Goal: Task Accomplishment & Management: Use online tool/utility

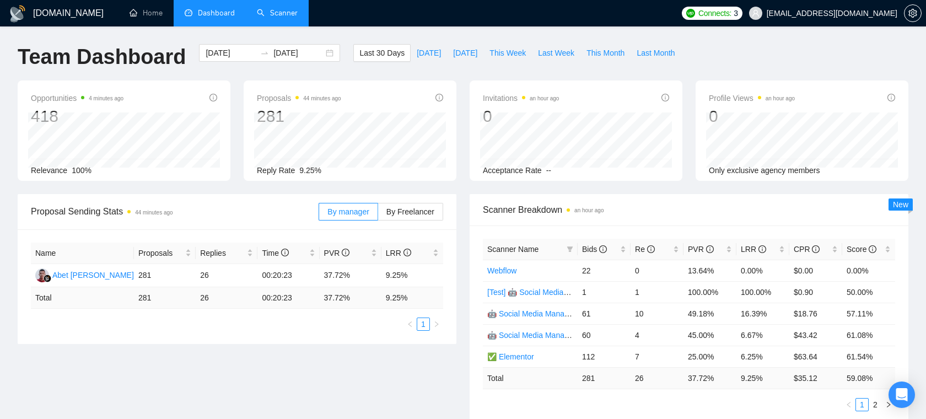
click at [286, 18] on link "Scanner" at bounding box center [277, 12] width 41 height 9
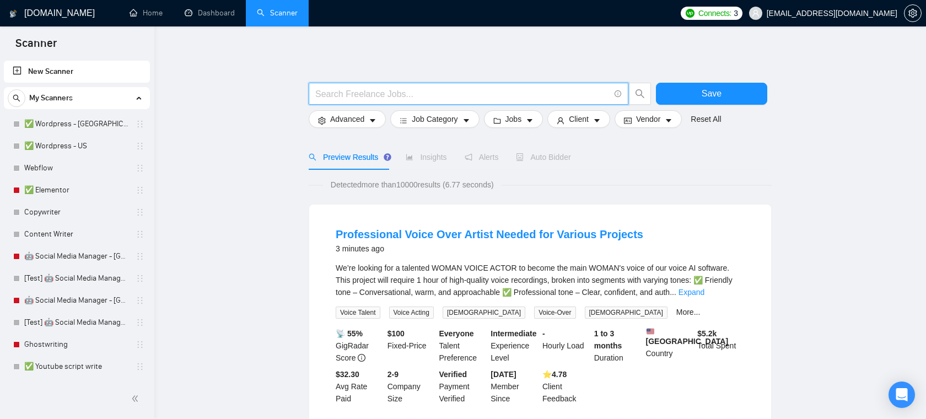
click at [410, 93] on input "text" at bounding box center [462, 94] width 294 height 14
paste input "((expla*) | overview) (video | videos)"
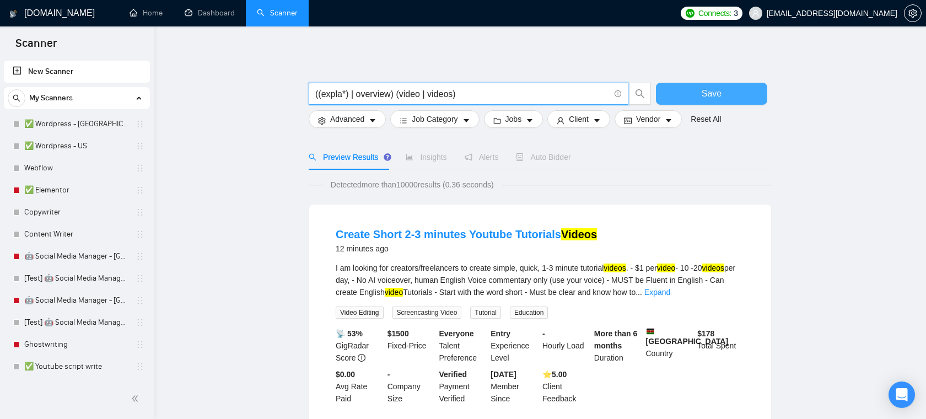
type input "((expla*) | overview) (video | videos)"
click at [701, 95] on button "Save" at bounding box center [711, 94] width 111 height 22
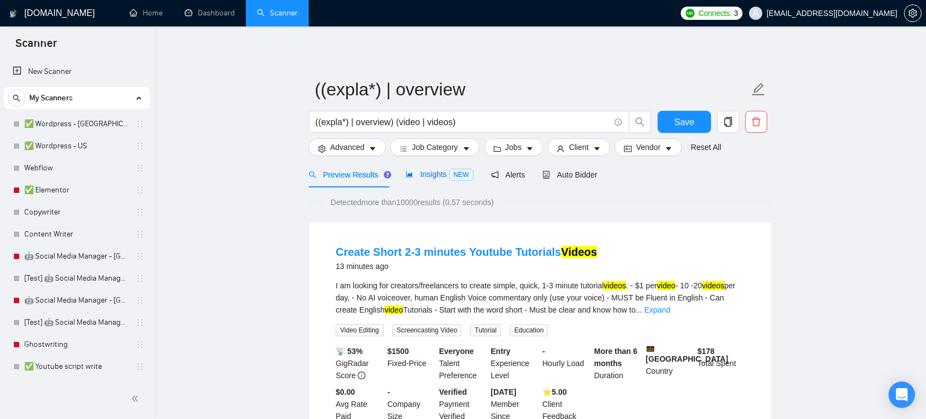
click at [433, 173] on span "Insights NEW" at bounding box center [439, 174] width 67 height 9
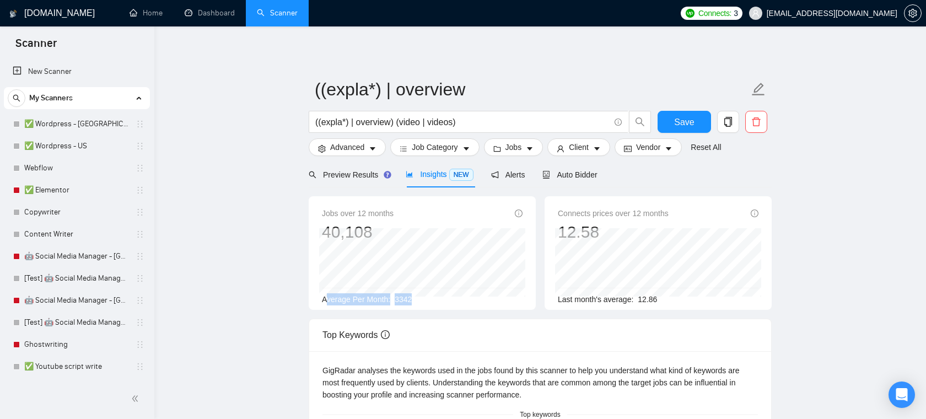
drag, startPoint x: 420, startPoint y: 299, endPoint x: 325, endPoint y: 303, distance: 94.3
click at [326, 303] on div "Average Per Month: 3342" at bounding box center [422, 299] width 201 height 12
click at [401, 299] on span "3342" at bounding box center [403, 299] width 17 height 9
click at [457, 149] on span "Job Category" at bounding box center [435, 147] width 46 height 12
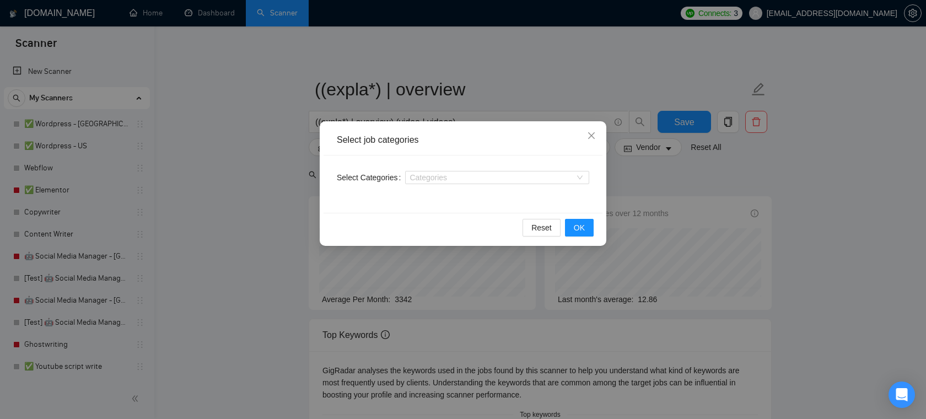
click at [513, 76] on div "Select job categories Select Categories Categories Reset OK" at bounding box center [463, 209] width 926 height 419
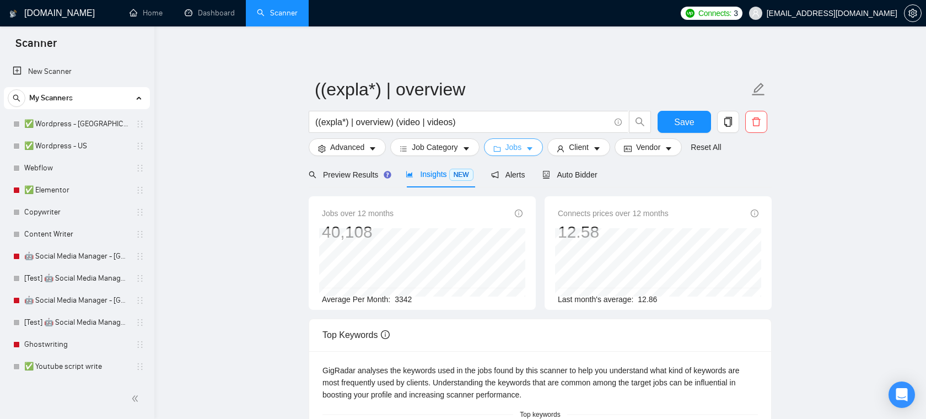
click at [510, 154] on button "Jobs" at bounding box center [514, 147] width 60 height 18
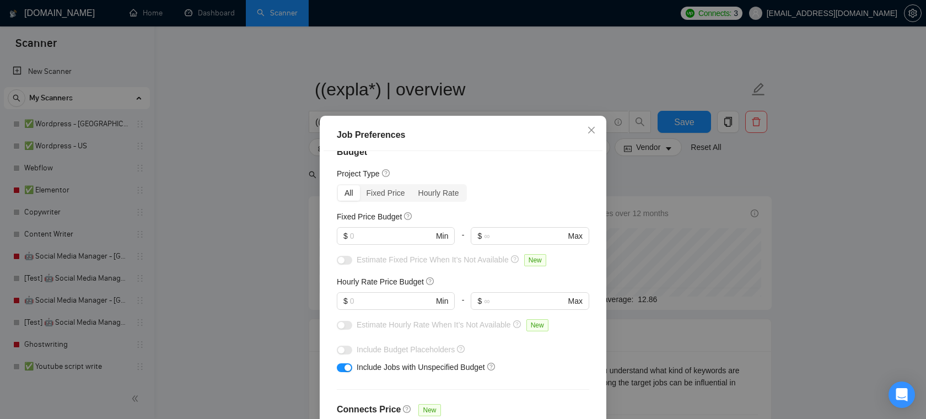
scroll to position [20, 0]
click at [372, 234] on input "text" at bounding box center [391, 234] width 83 height 12
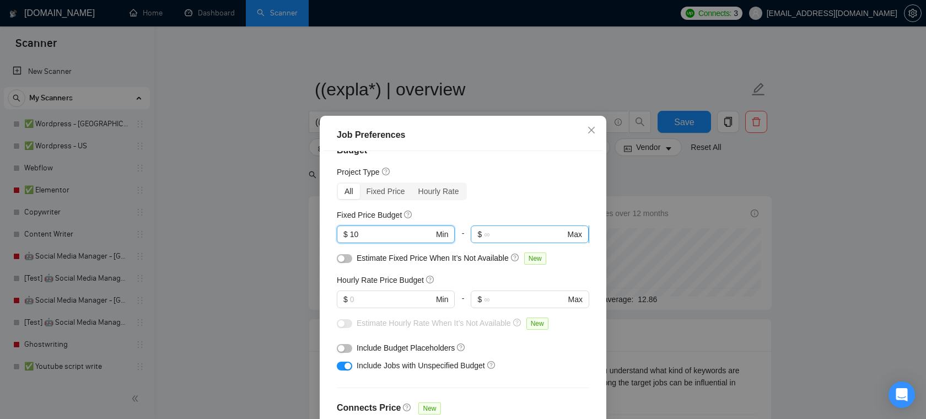
type input "10"
click at [503, 230] on input "text" at bounding box center [524, 234] width 81 height 12
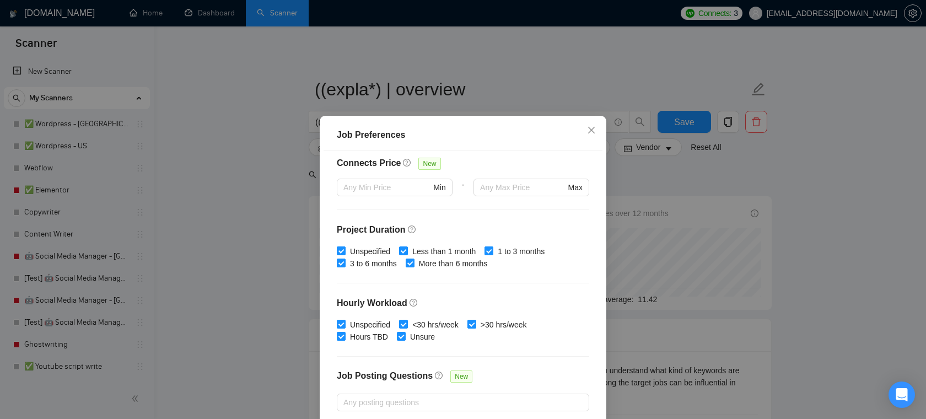
scroll to position [271, 0]
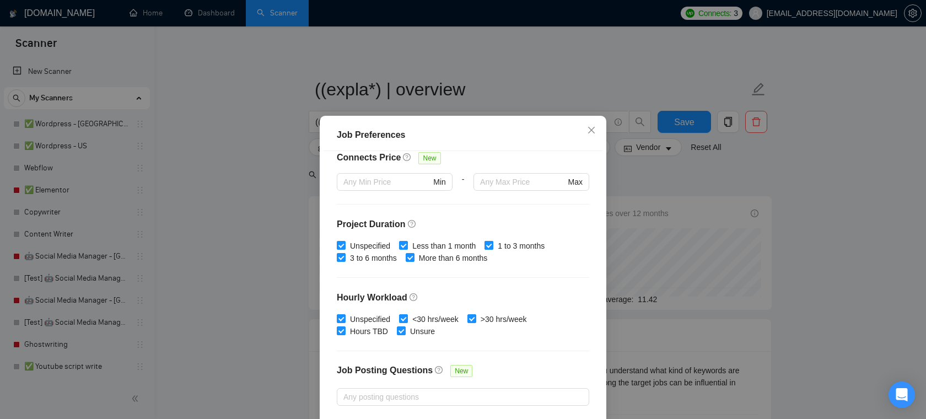
type input "100"
click at [492, 246] on input "1 to 3 months" at bounding box center [489, 245] width 8 height 8
checkbox input "false"
click at [414, 256] on input "More than 6 months" at bounding box center [410, 257] width 8 height 8
checkbox input "false"
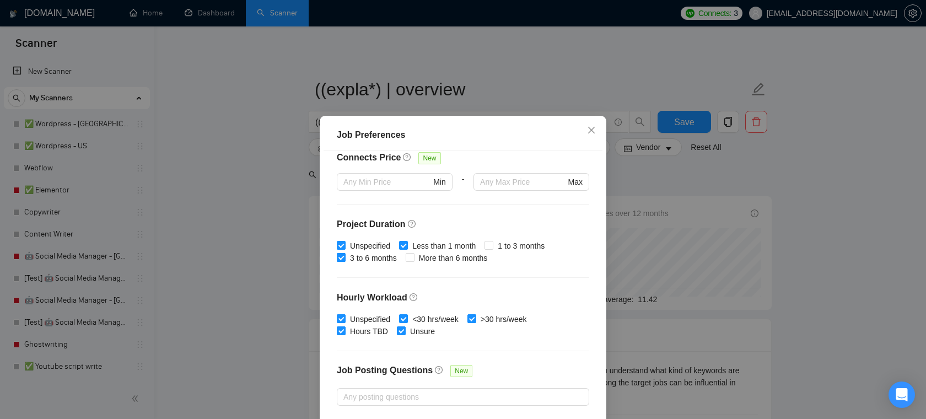
click at [340, 259] on input "3 to 6 months" at bounding box center [341, 257] width 8 height 8
checkbox input "false"
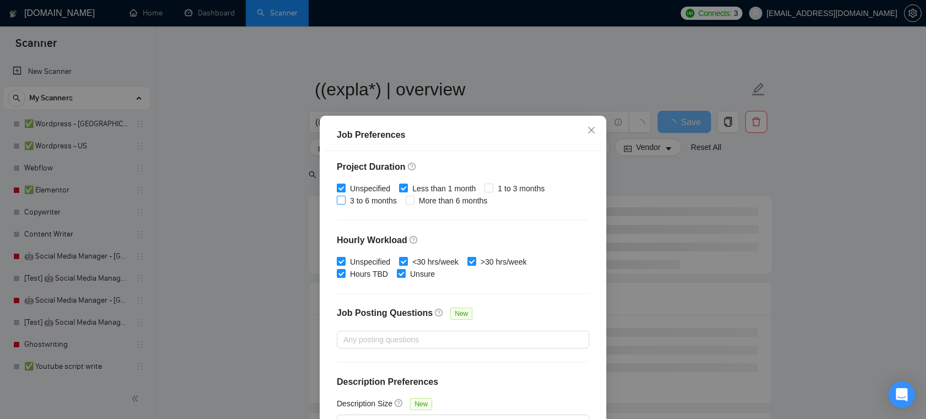
scroll to position [73, 0]
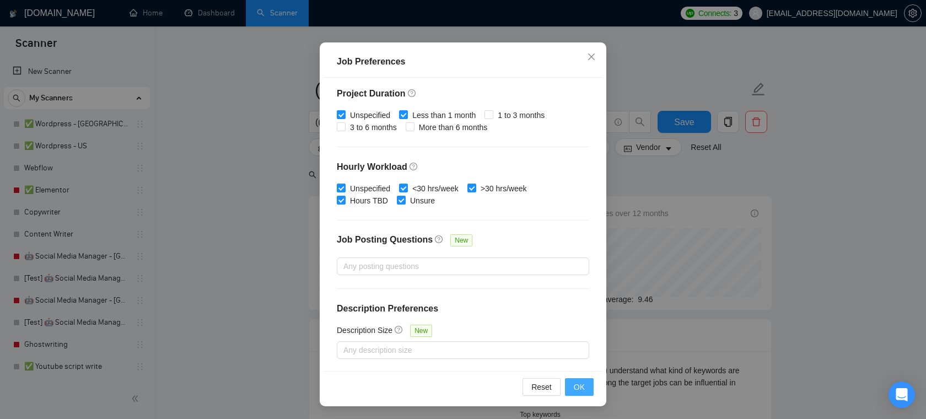
click at [586, 384] on button "OK" at bounding box center [579, 387] width 29 height 18
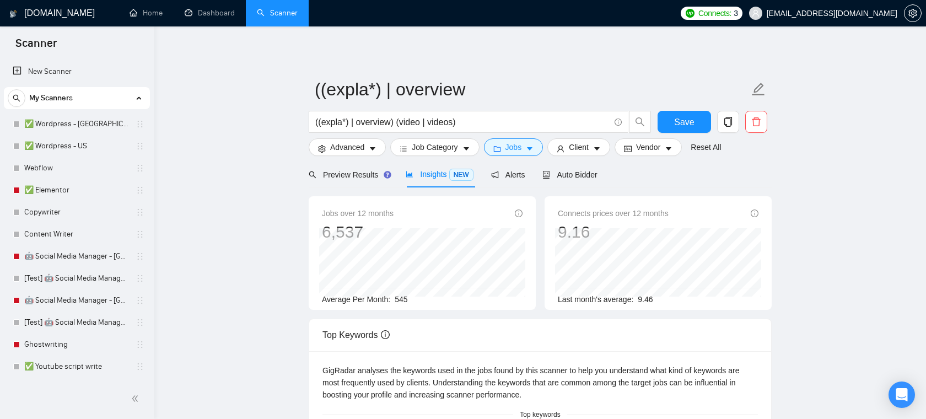
scroll to position [24, 0]
click at [661, 144] on span "Vendor" at bounding box center [648, 147] width 24 height 12
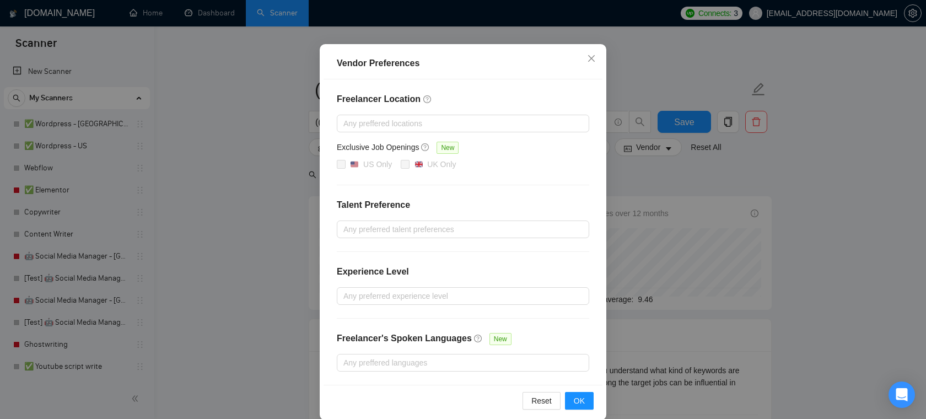
scroll to position [78, 0]
click at [439, 293] on div at bounding box center [458, 294] width 236 height 13
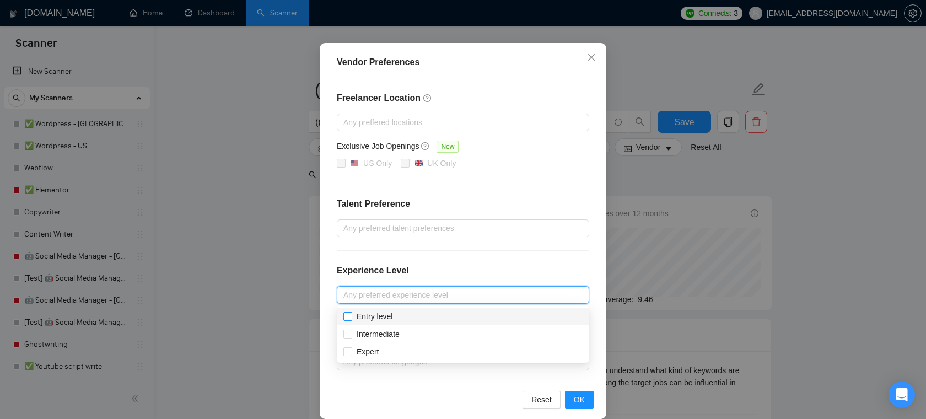
click at [345, 317] on input "Entry level" at bounding box center [348, 316] width 8 height 8
checkbox input "true"
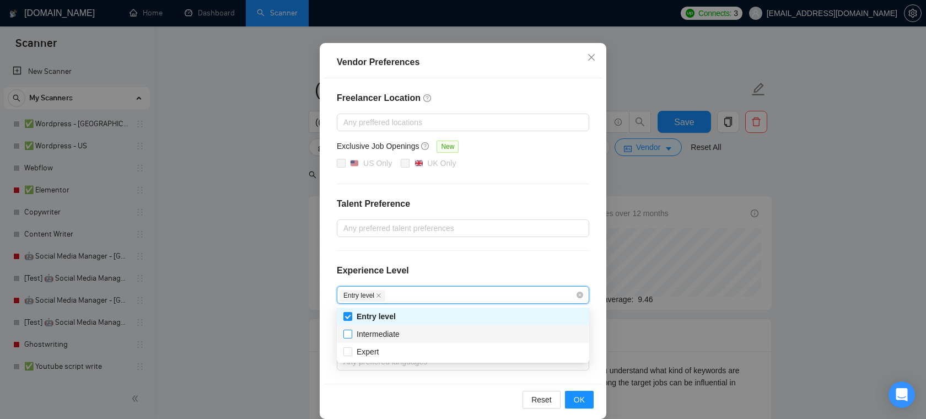
click at [345, 334] on input "Intermediate" at bounding box center [348, 334] width 8 height 8
checkbox input "true"
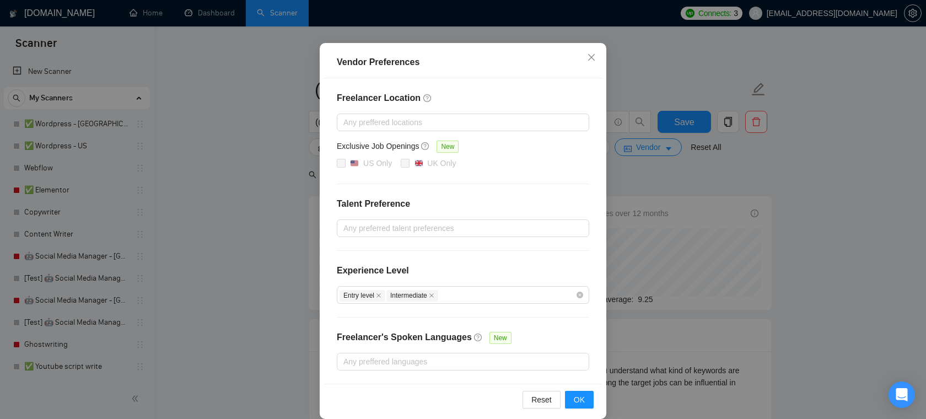
click at [475, 267] on div "Experience Level" at bounding box center [463, 275] width 253 height 22
click at [583, 401] on span "OK" at bounding box center [579, 400] width 11 height 12
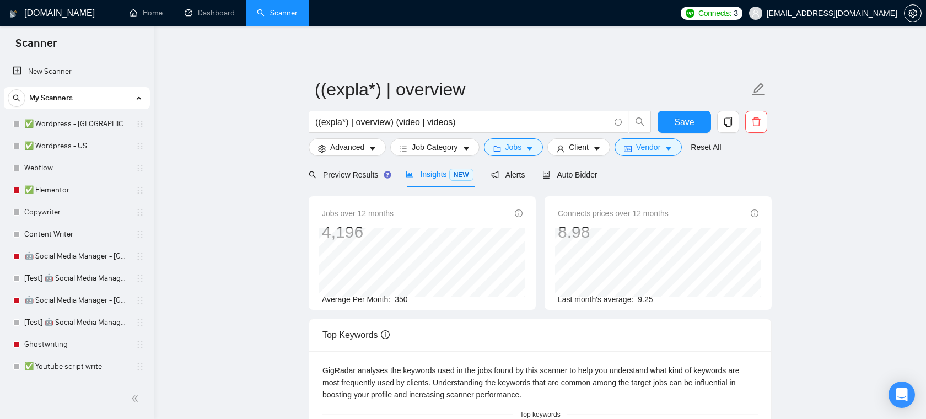
scroll to position [36, 0]
click at [589, 148] on span "Client" at bounding box center [579, 147] width 20 height 12
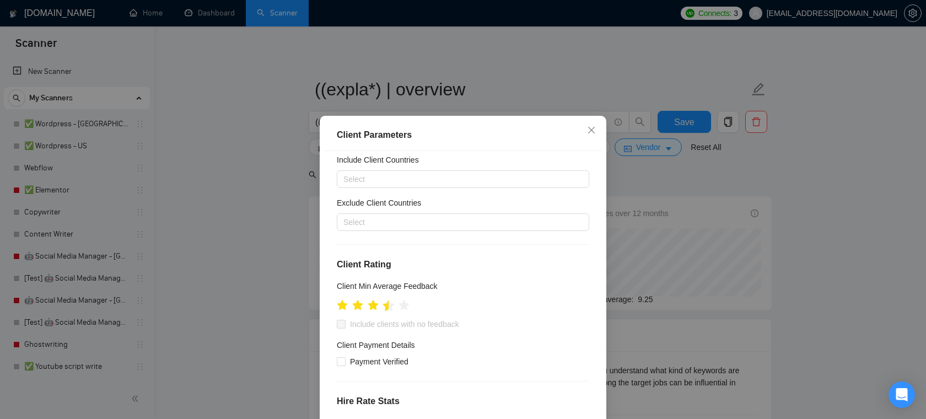
scroll to position [39, 0]
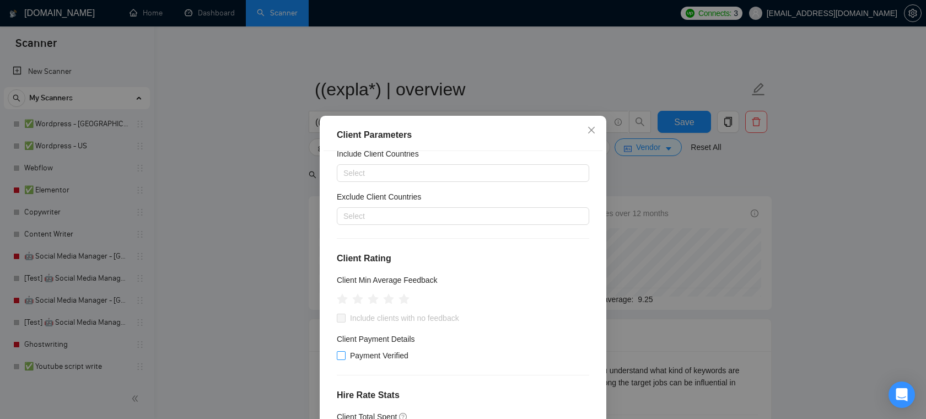
click at [342, 356] on input "Payment Verified" at bounding box center [341, 355] width 8 height 8
checkbox input "true"
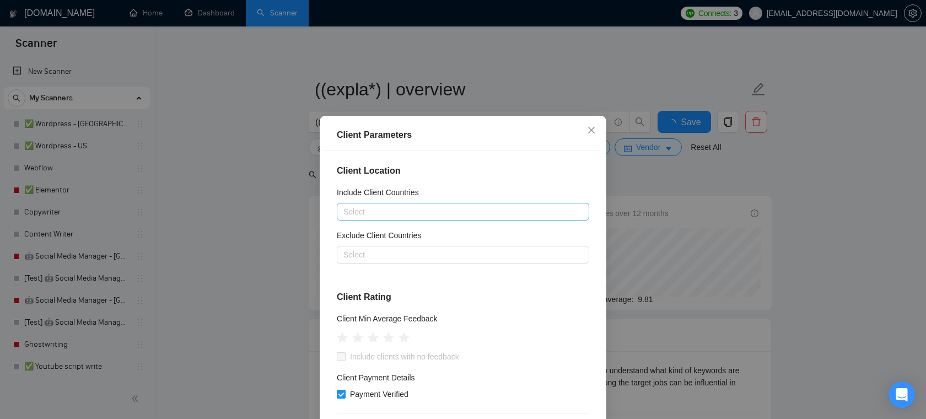
click at [401, 215] on div at bounding box center [458, 211] width 236 height 13
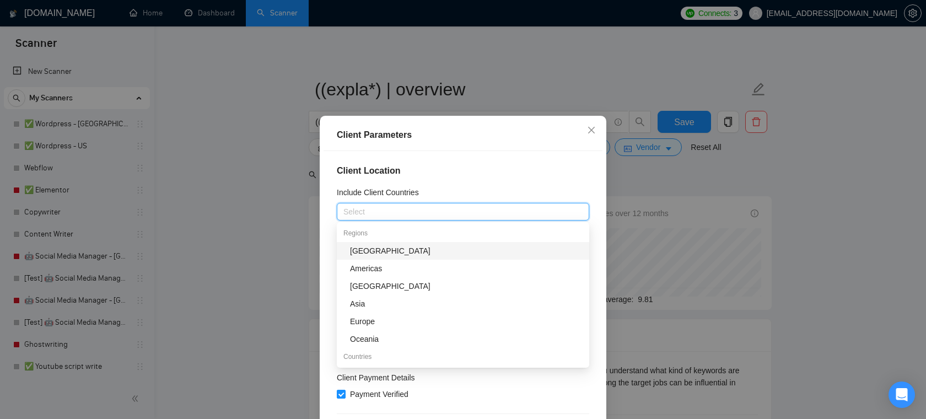
click at [437, 170] on h4 "Client Location" at bounding box center [463, 170] width 253 height 13
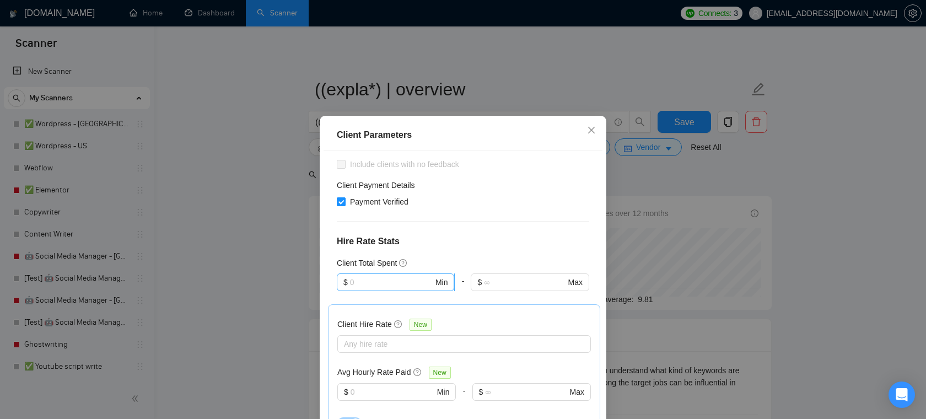
scroll to position [195, 0]
click at [394, 275] on input "text" at bounding box center [391, 280] width 83 height 12
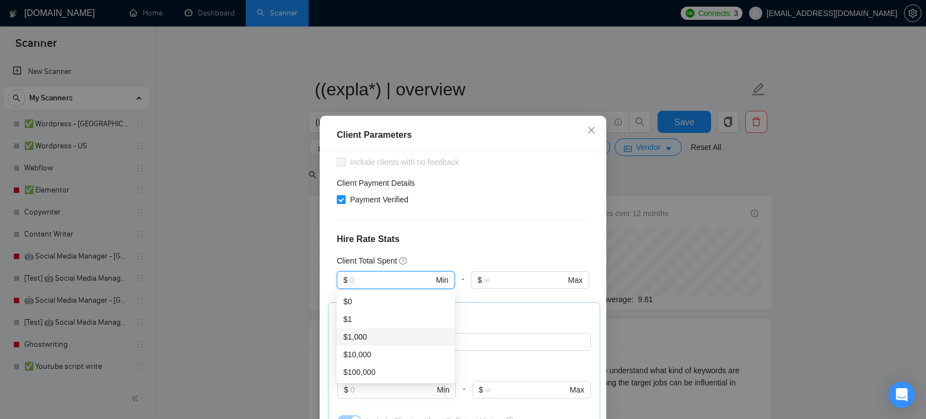
click at [368, 341] on div "$1,000" at bounding box center [396, 337] width 105 height 12
type input "1000"
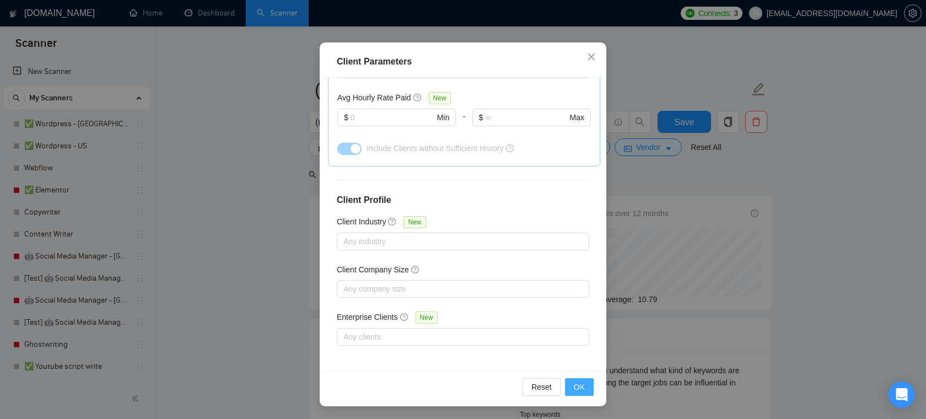
click at [581, 384] on span "OK" at bounding box center [579, 387] width 11 height 12
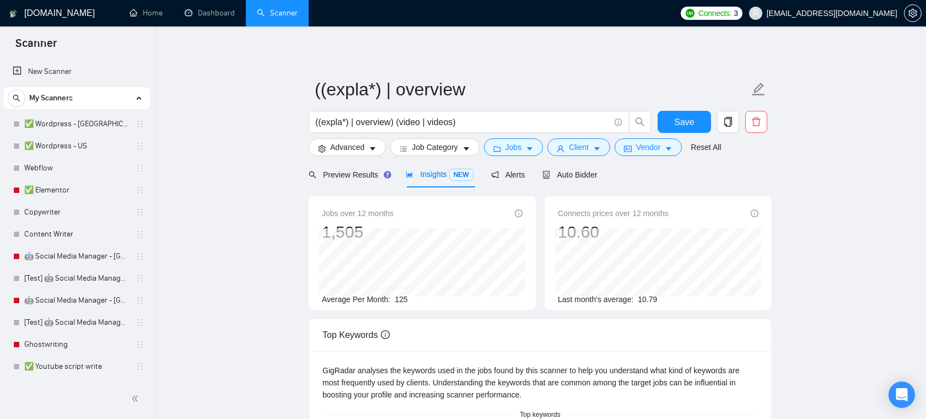
scroll to position [24, 0]
click at [579, 173] on span "Auto Bidder" at bounding box center [570, 174] width 55 height 9
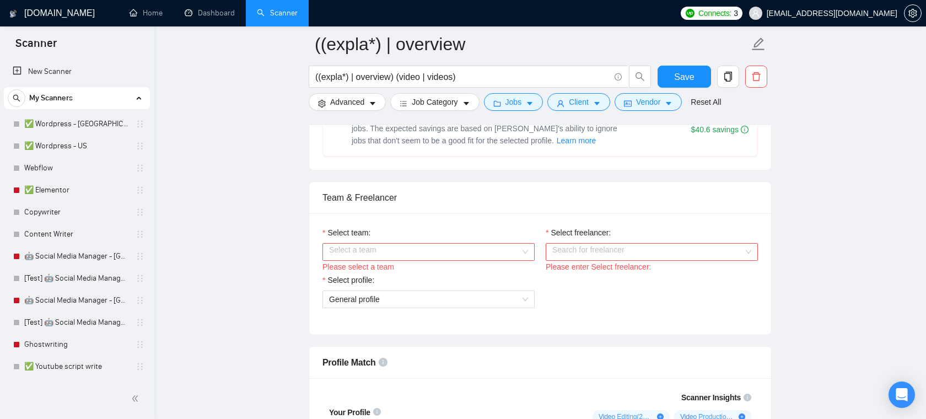
scroll to position [499, 0]
click at [484, 243] on input "Select team:" at bounding box center [424, 250] width 191 height 17
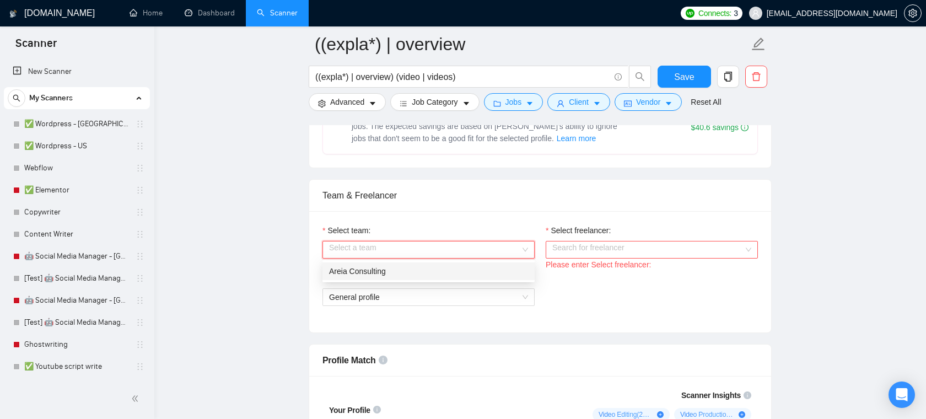
click at [471, 266] on div "Areia Consulting" at bounding box center [428, 271] width 199 height 12
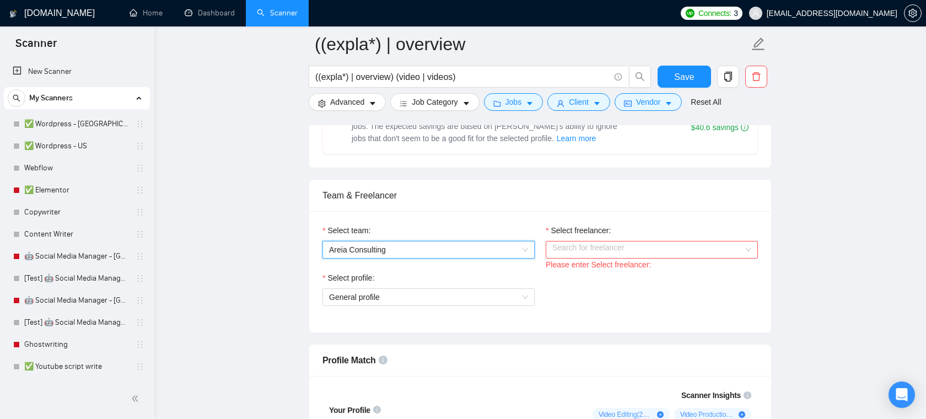
click at [587, 244] on input "Select freelancer:" at bounding box center [648, 250] width 191 height 17
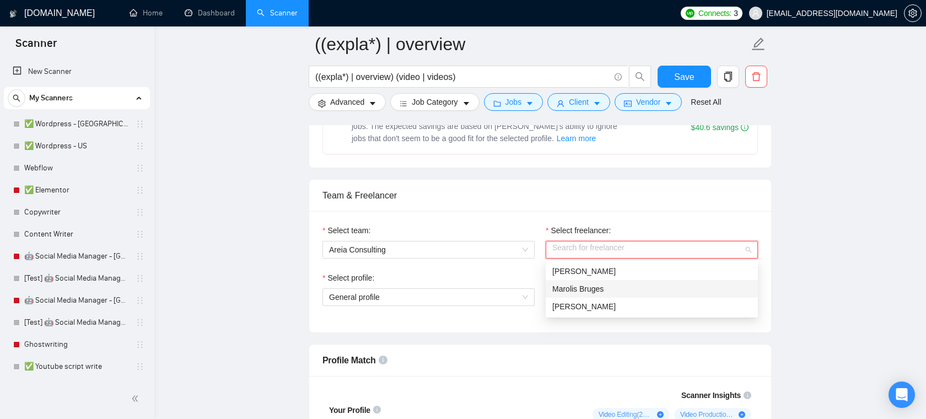
click at [577, 283] on div "Marolis Bruges" at bounding box center [652, 289] width 199 height 12
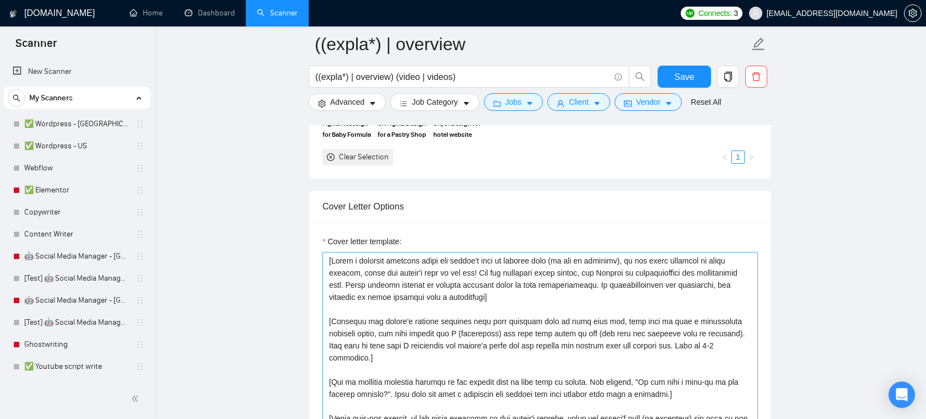
scroll to position [1100, 0]
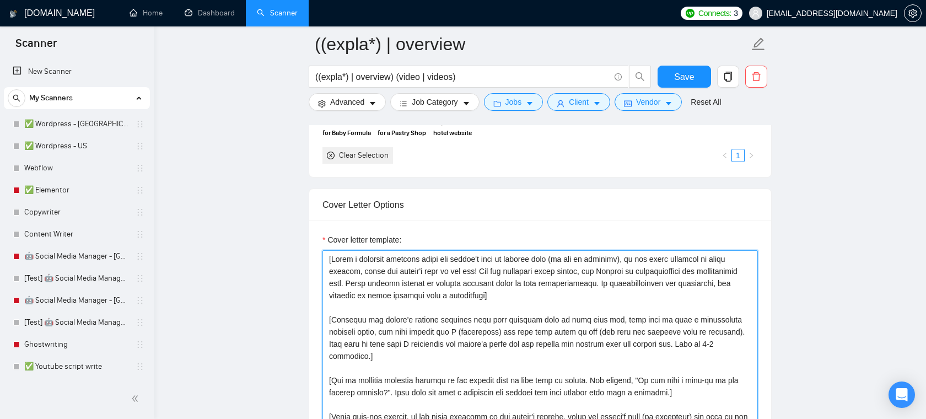
click at [537, 294] on textarea "Cover letter template:" at bounding box center [541, 374] width 436 height 248
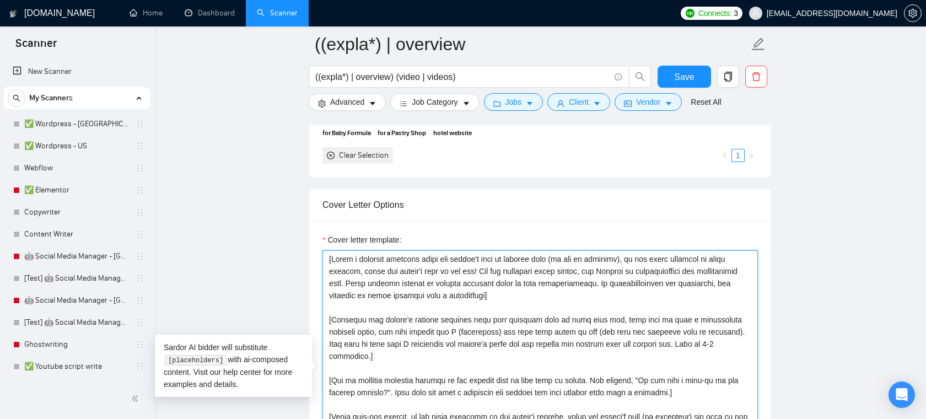
click at [537, 294] on textarea "Cover letter template:" at bounding box center [541, 374] width 436 height 248
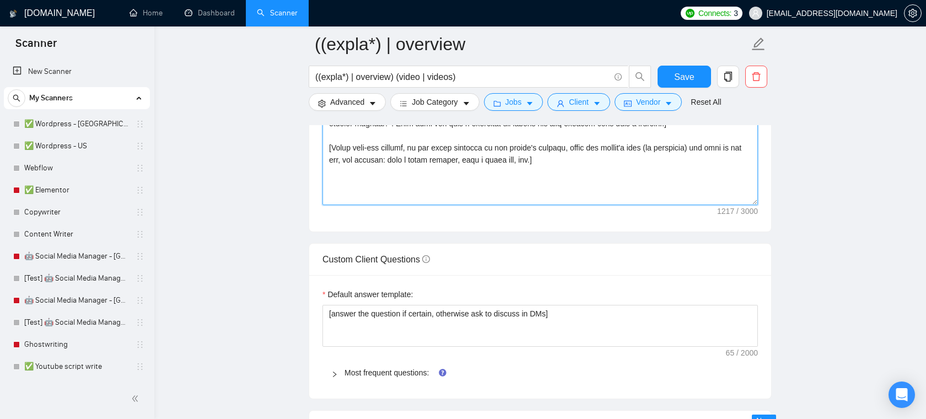
scroll to position [1401, 0]
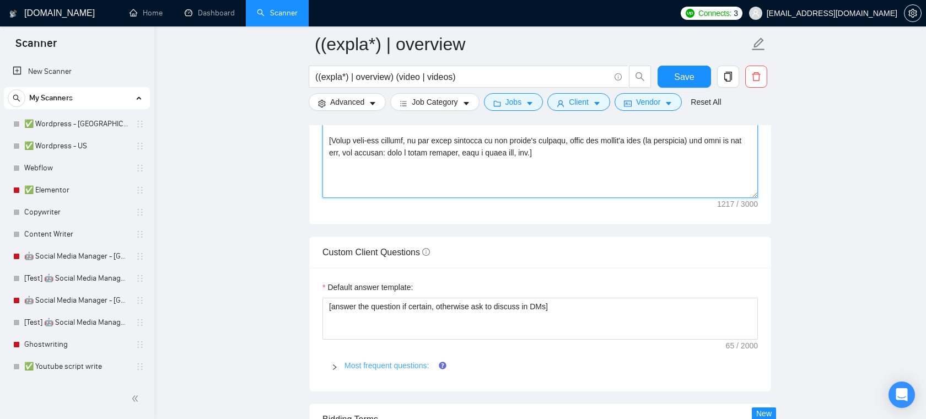
type textarea "[Write a personal greeting using the client's name or company name (if any is p…"
click at [394, 364] on link "Most frequent questions:" at bounding box center [387, 365] width 84 height 9
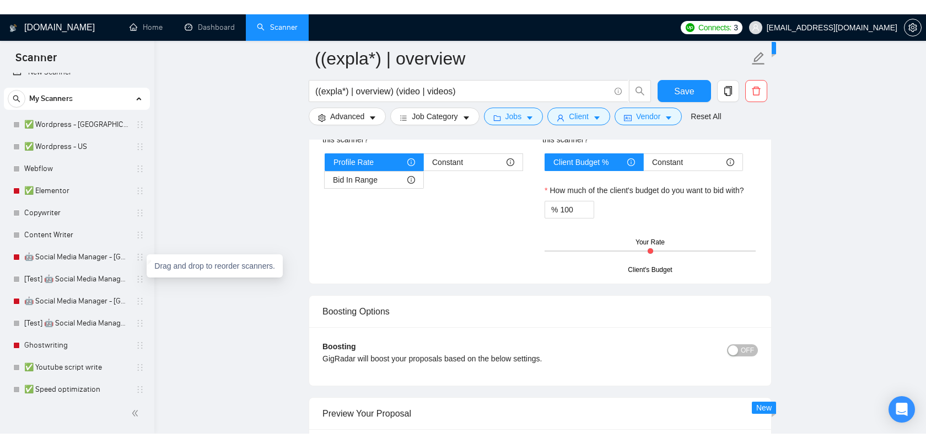
scroll to position [0, 0]
